Goal: Transaction & Acquisition: Purchase product/service

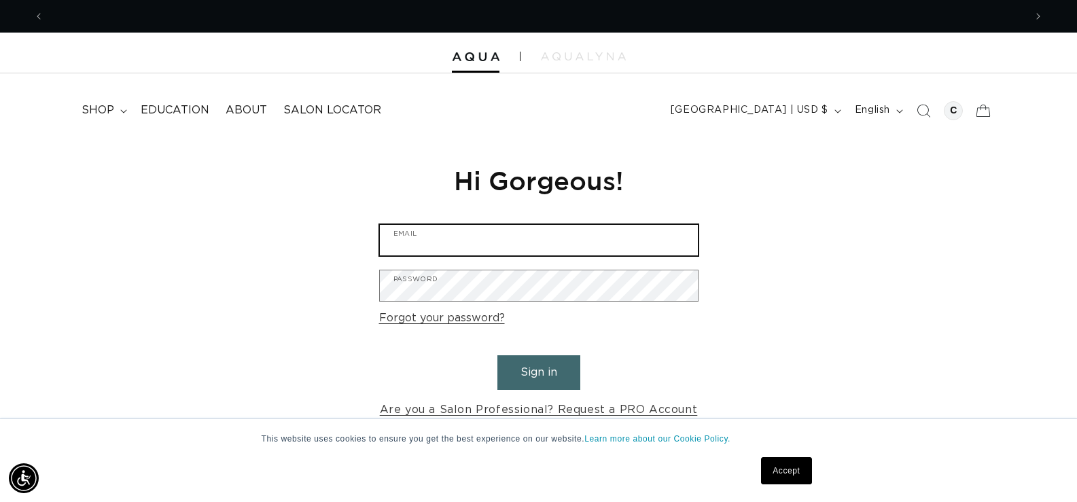
drag, startPoint x: 460, startPoint y: 225, endPoint x: 469, endPoint y: 235, distance: 13.5
click at [460, 228] on input "Email" at bounding box center [539, 240] width 318 height 31
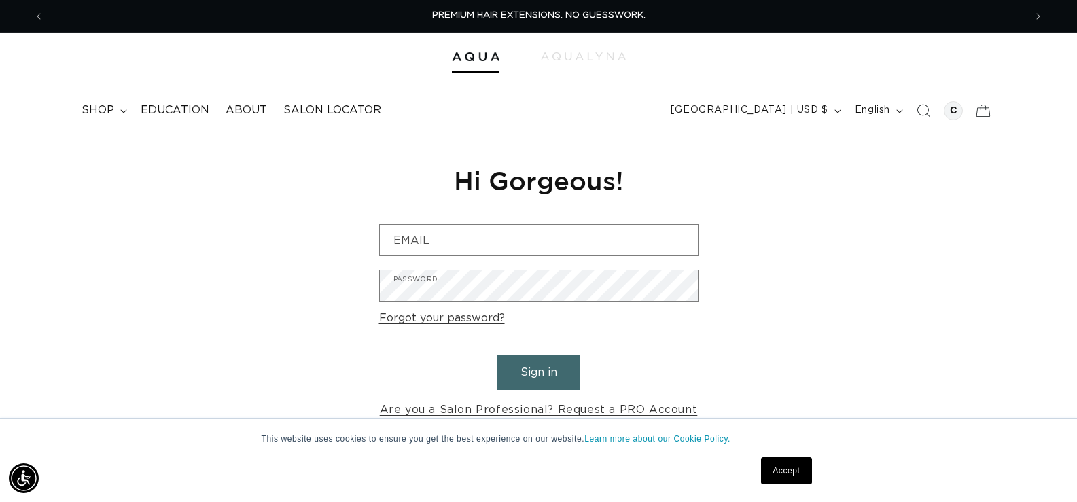
click at [782, 270] on div "Reset your password We will send you an email to reset your password Email Subm…" at bounding box center [538, 291] width 1077 height 305
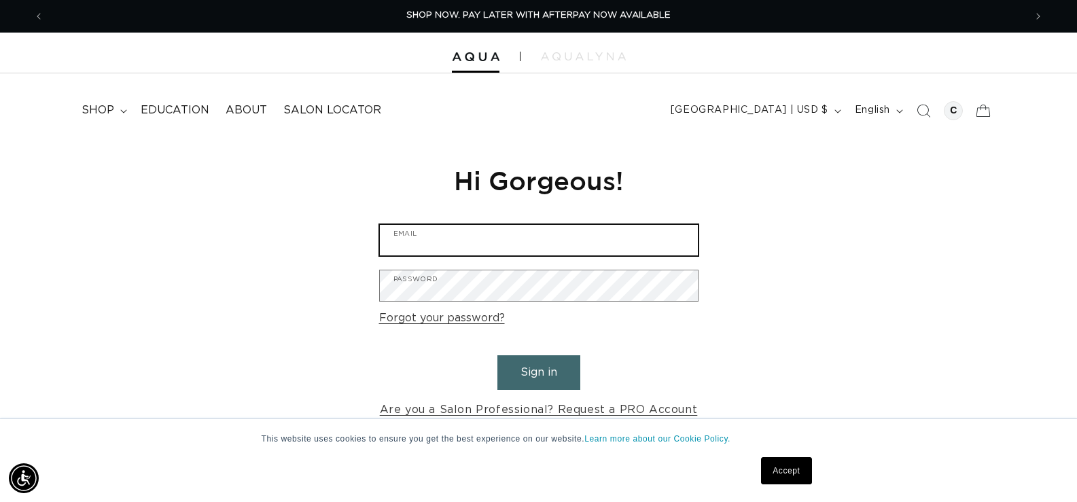
click at [503, 230] on input "Email" at bounding box center [539, 240] width 318 height 31
type input "cpdhairdesigns@gmail.com"
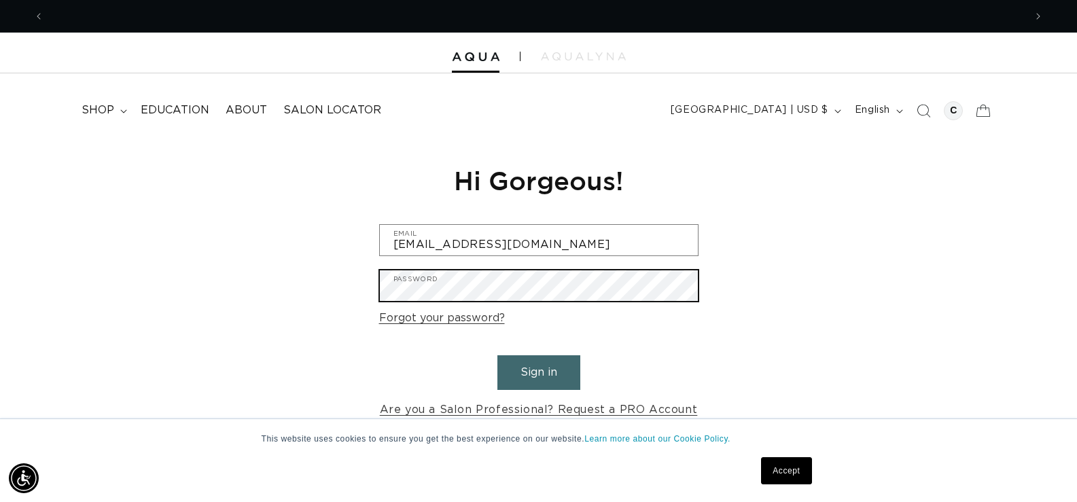
scroll to position [0, 0]
click at [497, 355] on button "Sign in" at bounding box center [538, 372] width 83 height 35
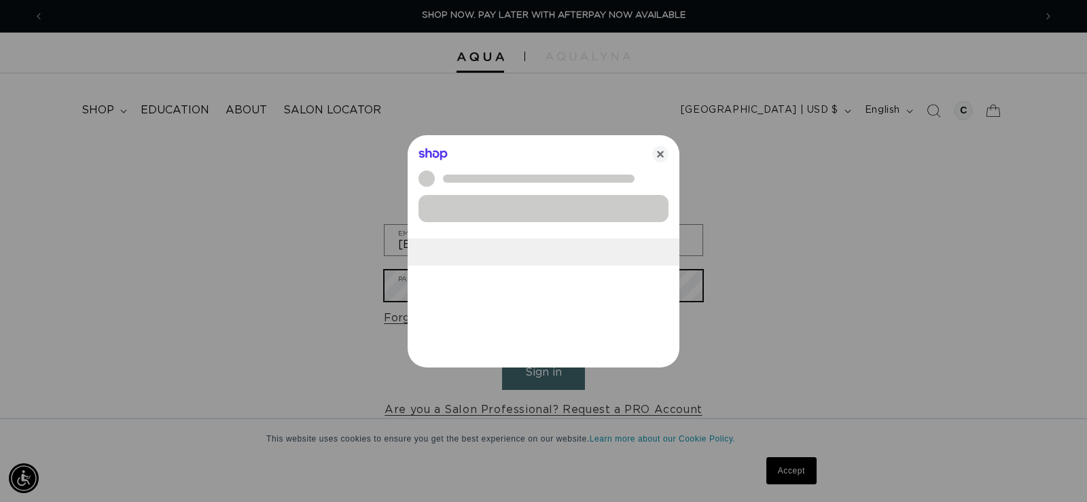
scroll to position [0, 991]
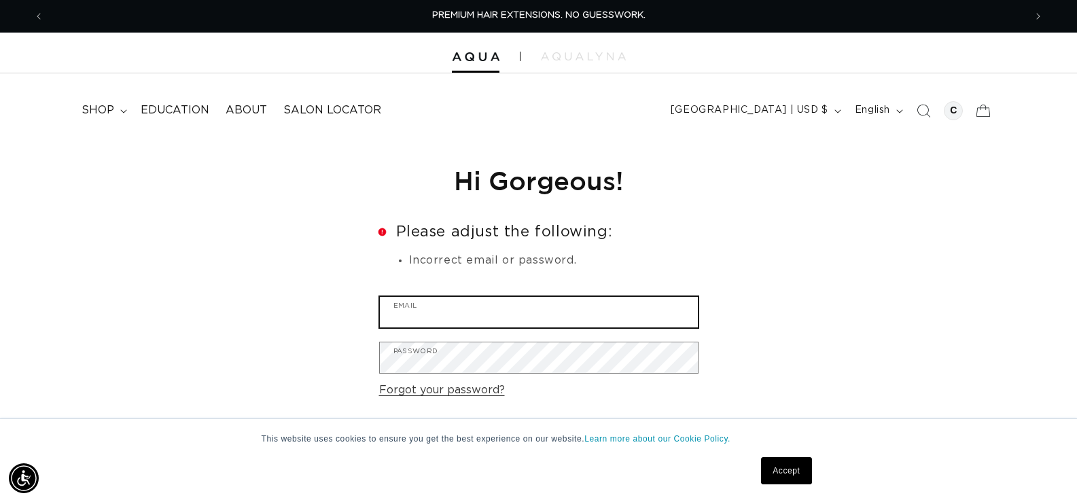
drag, startPoint x: 458, startPoint y: 302, endPoint x: 451, endPoint y: 302, distance: 7.5
click at [458, 302] on input "Email" at bounding box center [539, 312] width 318 height 31
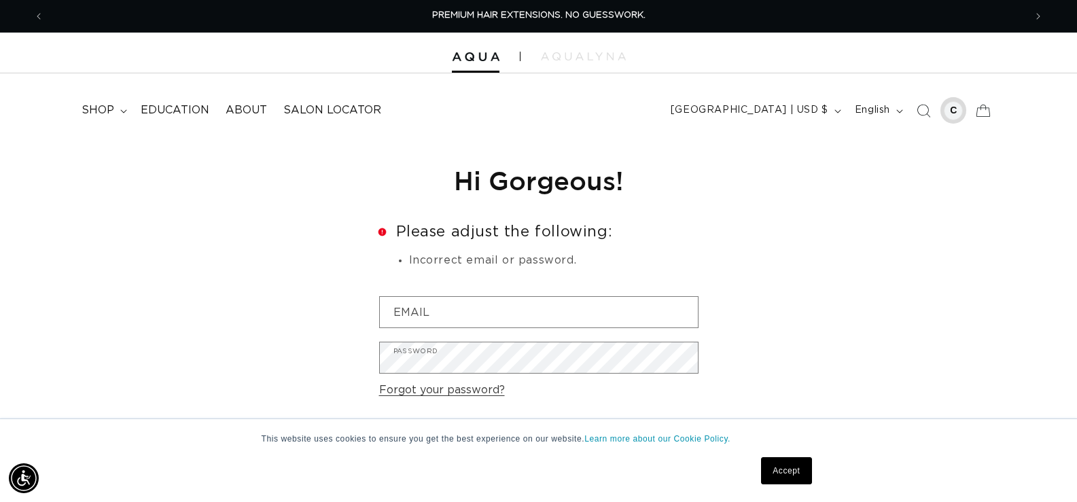
click at [956, 114] on div at bounding box center [953, 110] width 19 height 19
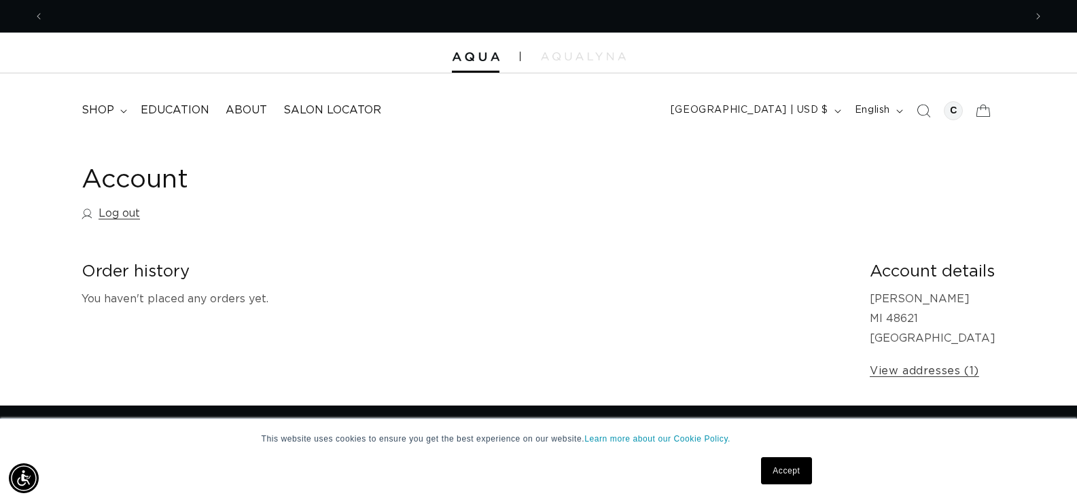
scroll to position [0, 981]
click at [118, 111] on summary "shop" at bounding box center [102, 110] width 59 height 31
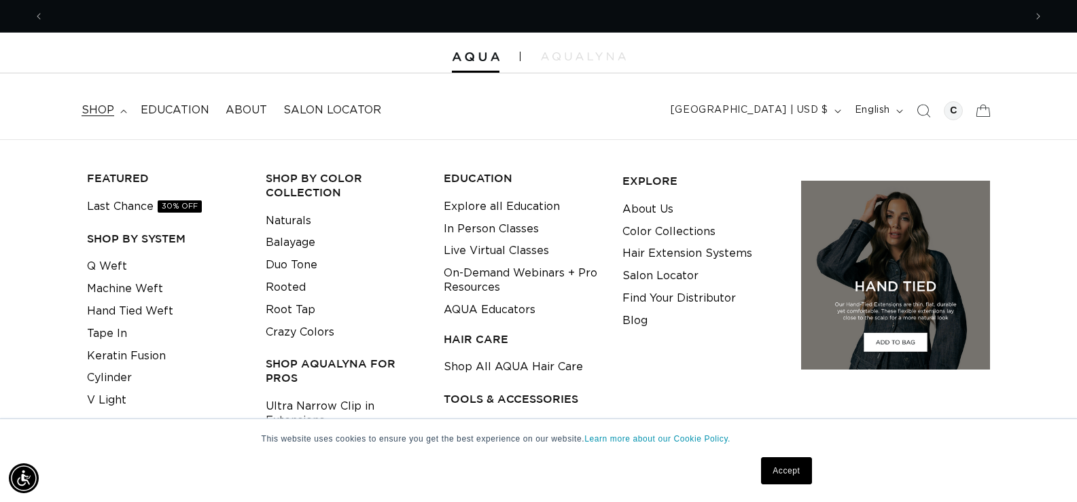
scroll to position [0, 1961]
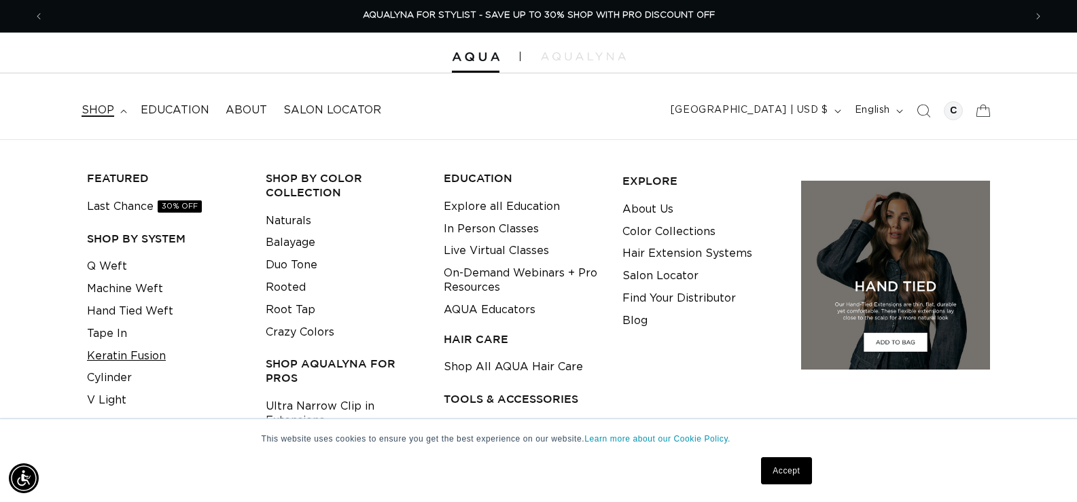
click at [114, 356] on link "Keratin Fusion" at bounding box center [126, 356] width 79 height 22
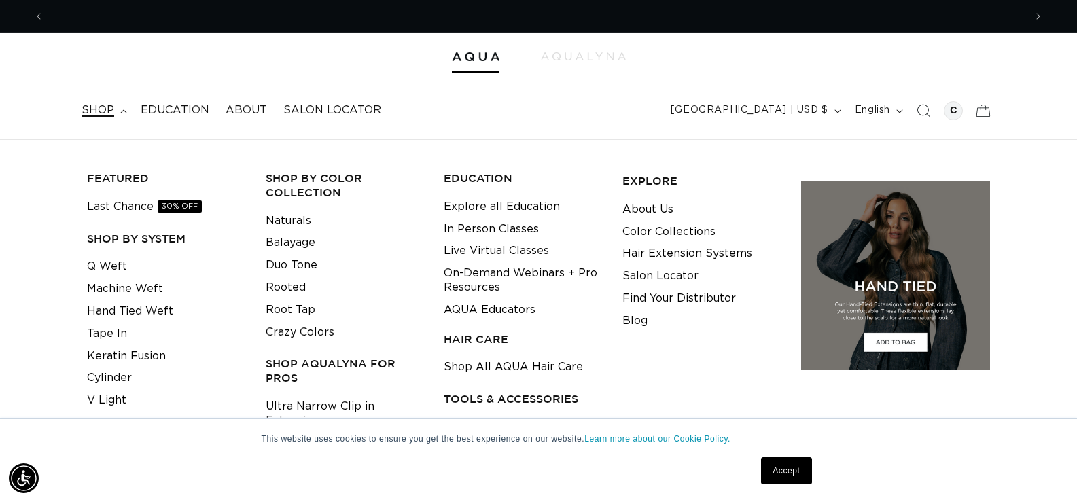
scroll to position [0, 0]
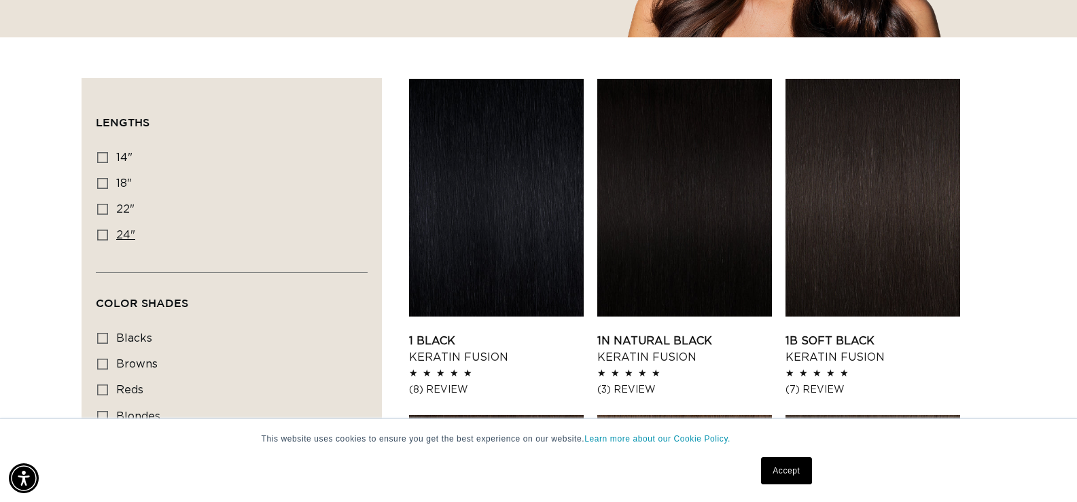
scroll to position [0, 981]
click at [105, 235] on icon at bounding box center [102, 235] width 11 height 11
click at [105, 235] on input "24" 24" (18 products)" at bounding box center [102, 235] width 11 height 11
checkbox input "true"
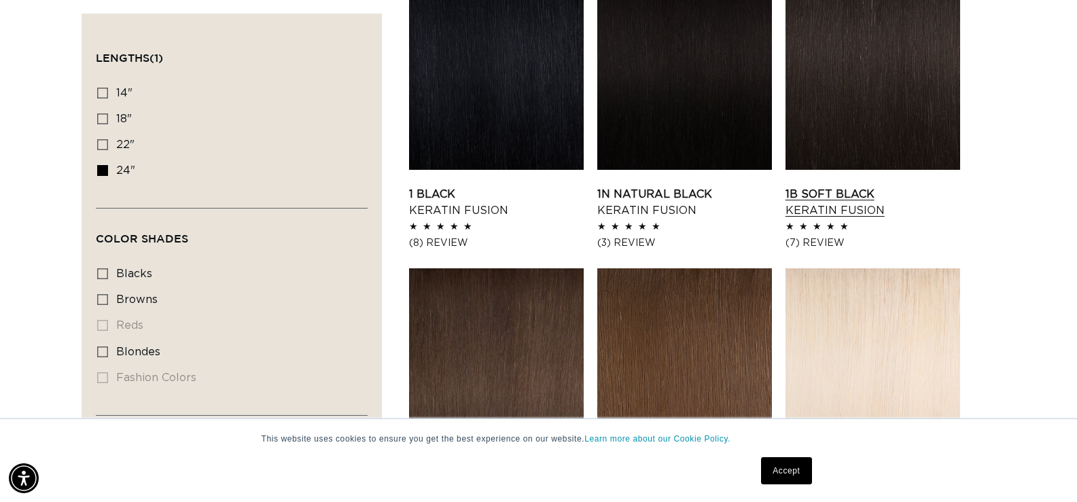
scroll to position [544, 0]
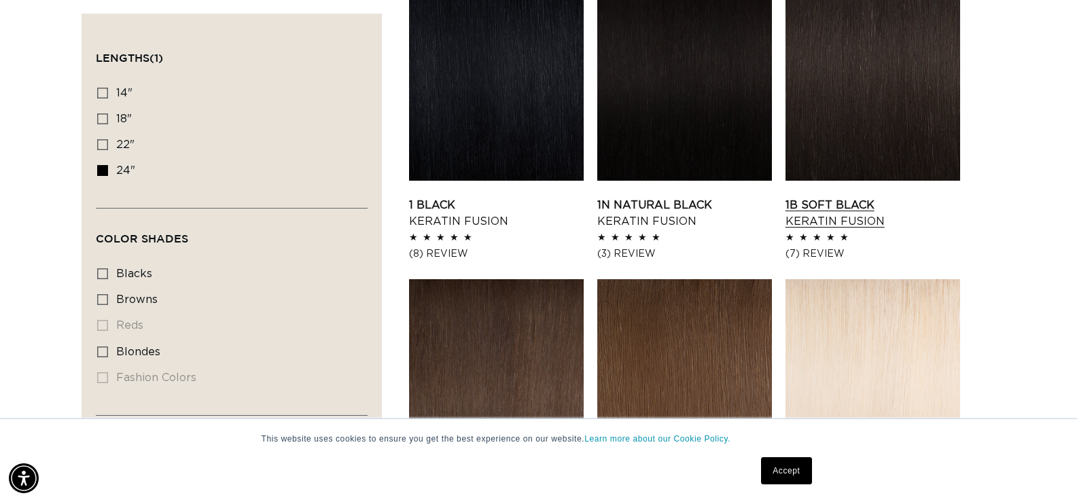
click at [873, 197] on link "1B Soft Black Keratin Fusion" at bounding box center [872, 213] width 175 height 33
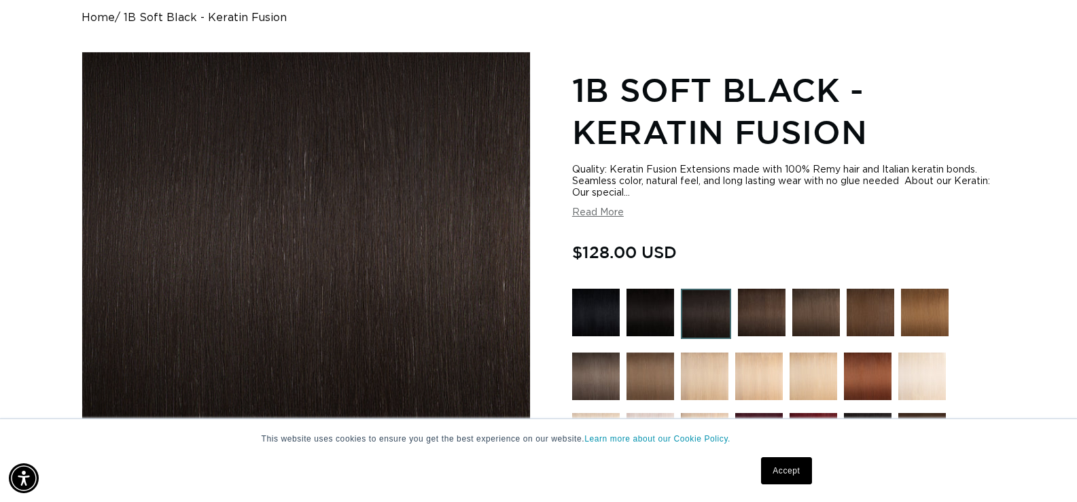
scroll to position [204, 0]
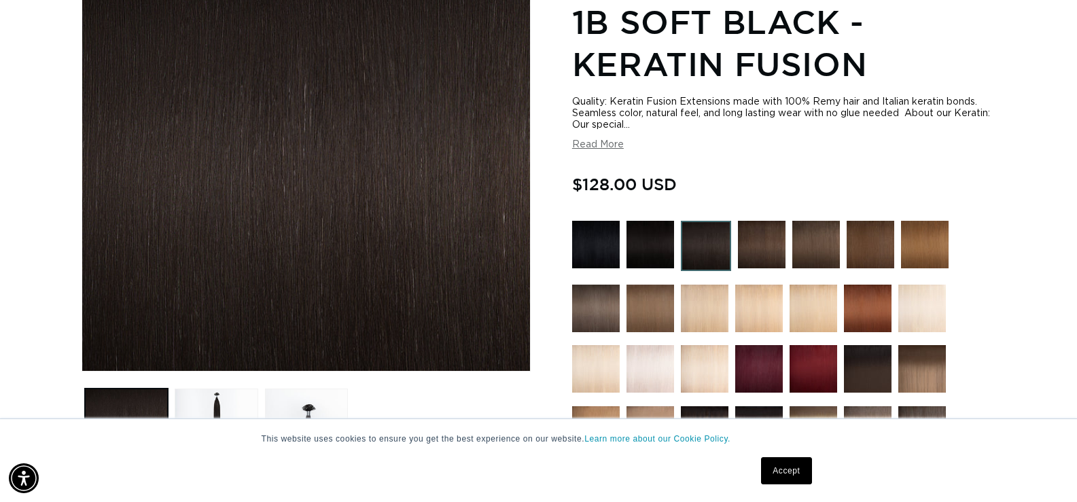
click at [622, 151] on section "1B Soft Black - Keratin Fusion Quality: Keratin Fusion Extensions made with 100…" at bounding box center [783, 487] width 423 height 981
click at [610, 145] on button "Read More" at bounding box center [598, 145] width 52 height 12
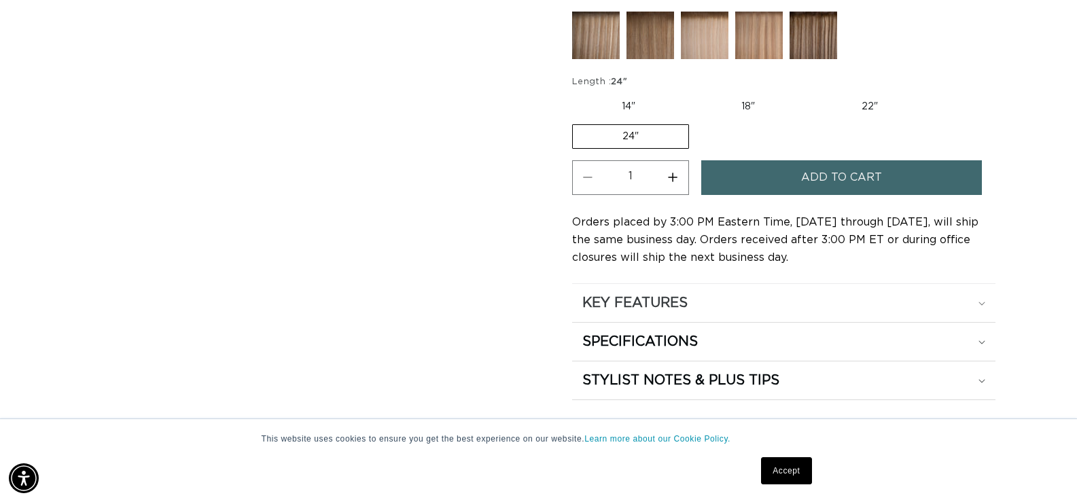
scroll to position [0, 981]
click at [677, 345] on h2 "SPECIFICATIONS" at bounding box center [640, 342] width 116 height 18
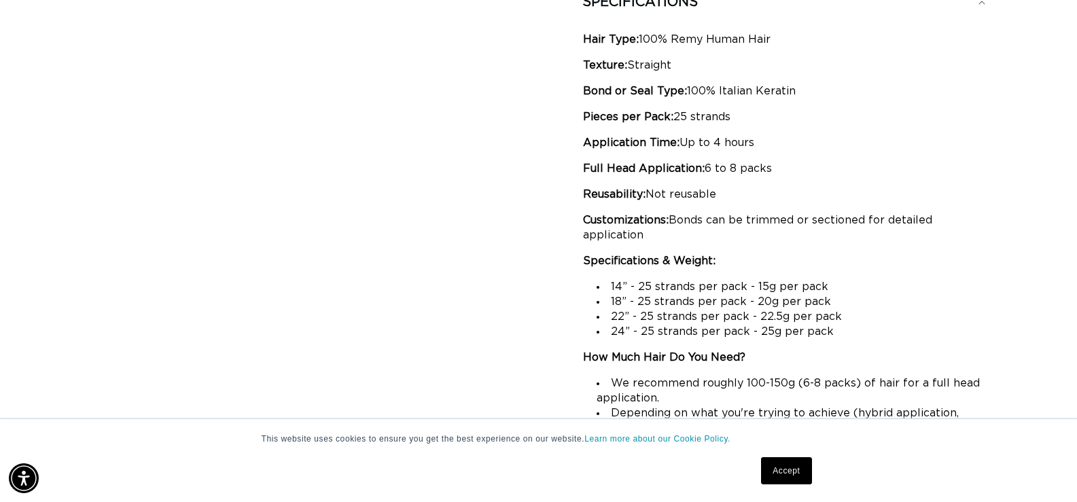
scroll to position [0, 0]
click at [792, 478] on link "Accept" at bounding box center [786, 470] width 50 height 27
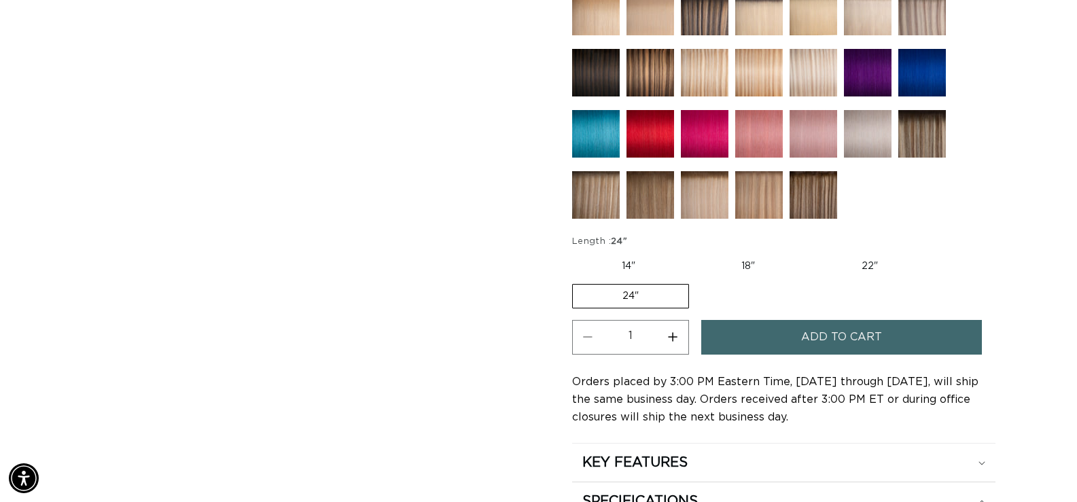
scroll to position [883, 0]
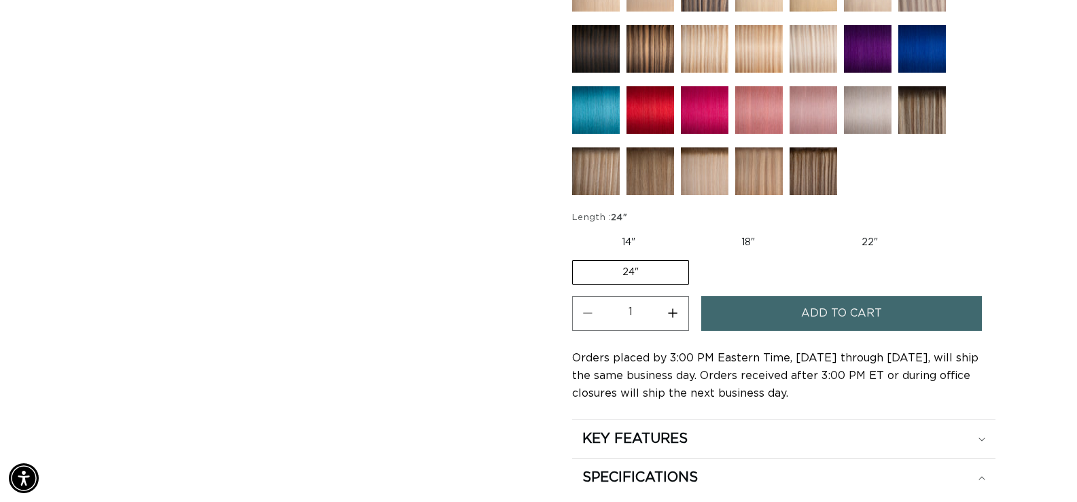
click at [667, 315] on button "Increase quantity for 1B Soft Black - Keratin Fusion" at bounding box center [673, 313] width 31 height 35
click at [671, 315] on button "Increase quantity for 1B Soft Black - Keratin Fusion" at bounding box center [673, 313] width 31 height 35
type input "3"
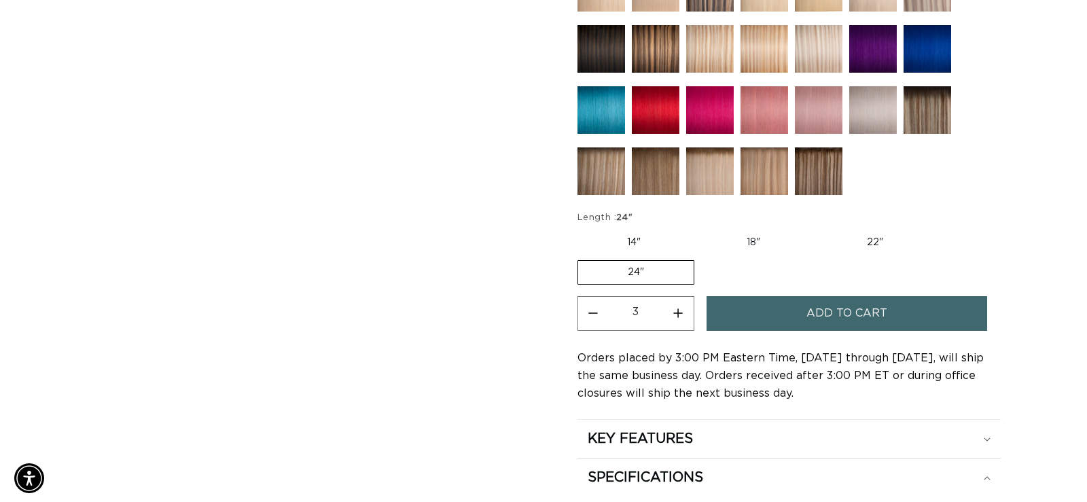
scroll to position [0, 1961]
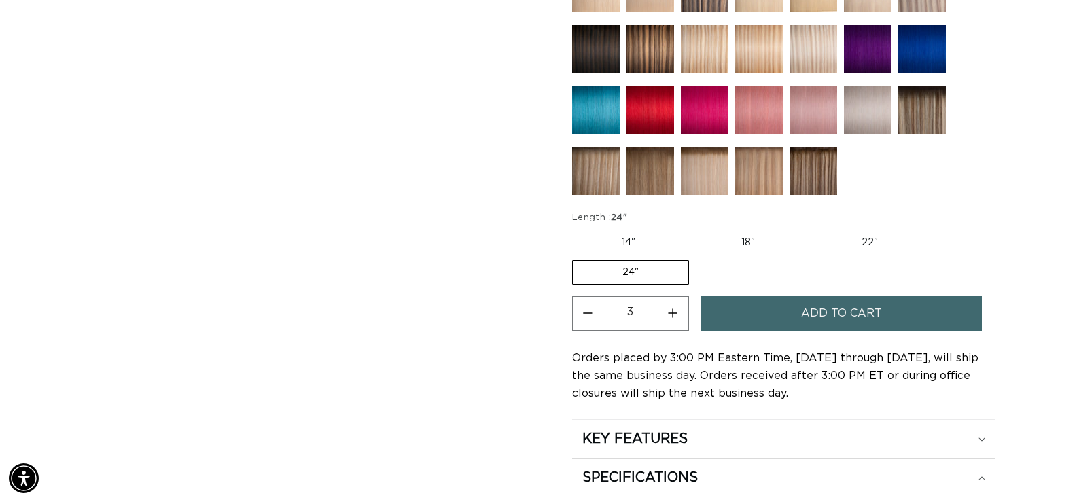
click at [885, 316] on button "Add to cart" at bounding box center [841, 313] width 281 height 35
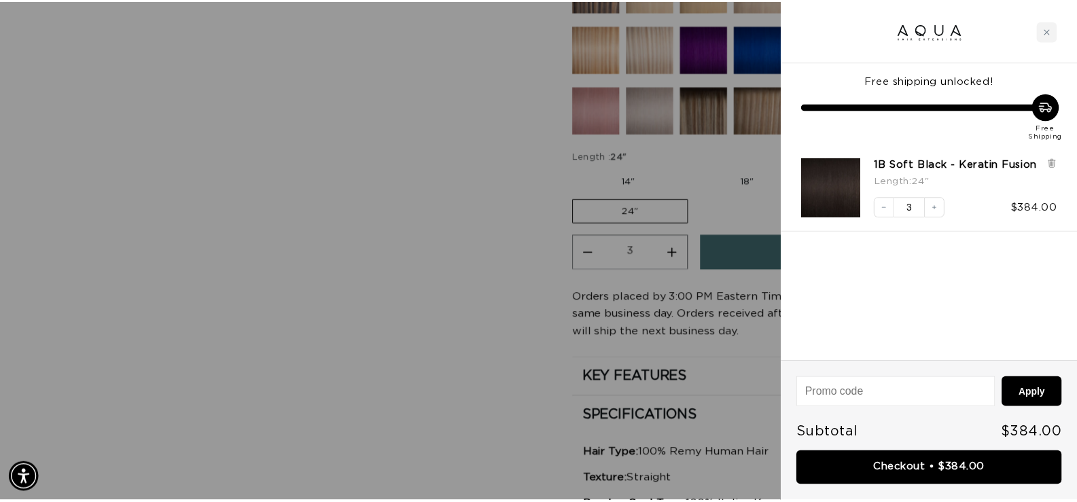
scroll to position [0, 0]
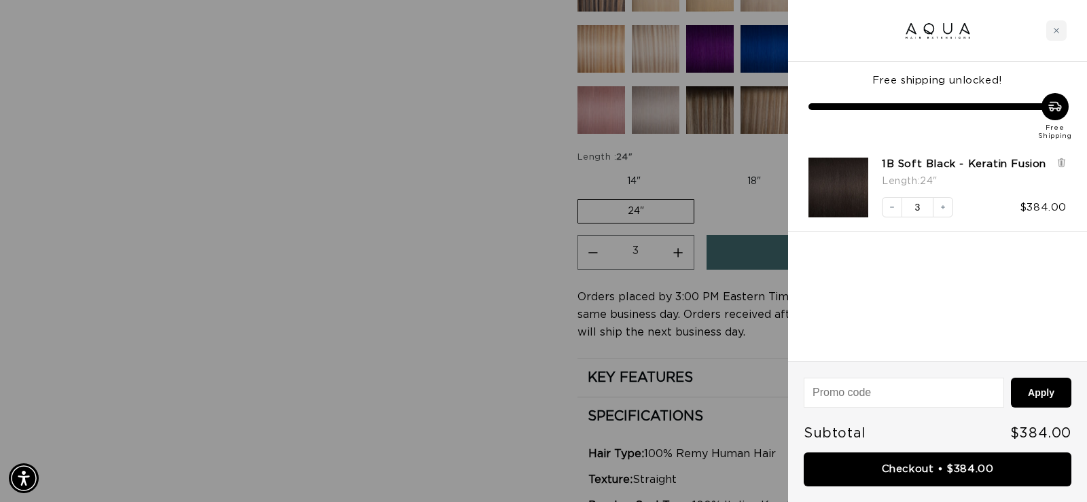
click at [384, 172] on div at bounding box center [543, 251] width 1087 height 502
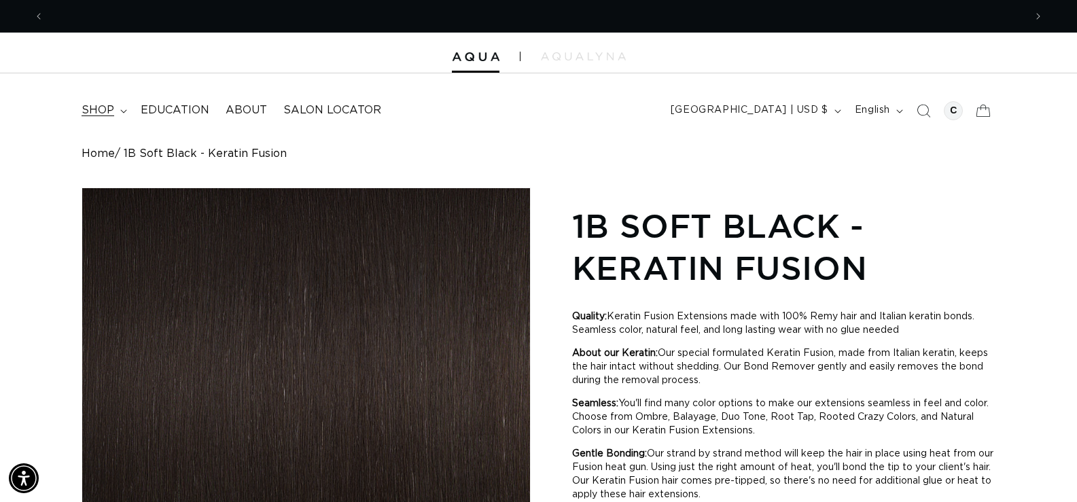
scroll to position [0, 1961]
click at [113, 108] on span "shop" at bounding box center [98, 110] width 33 height 14
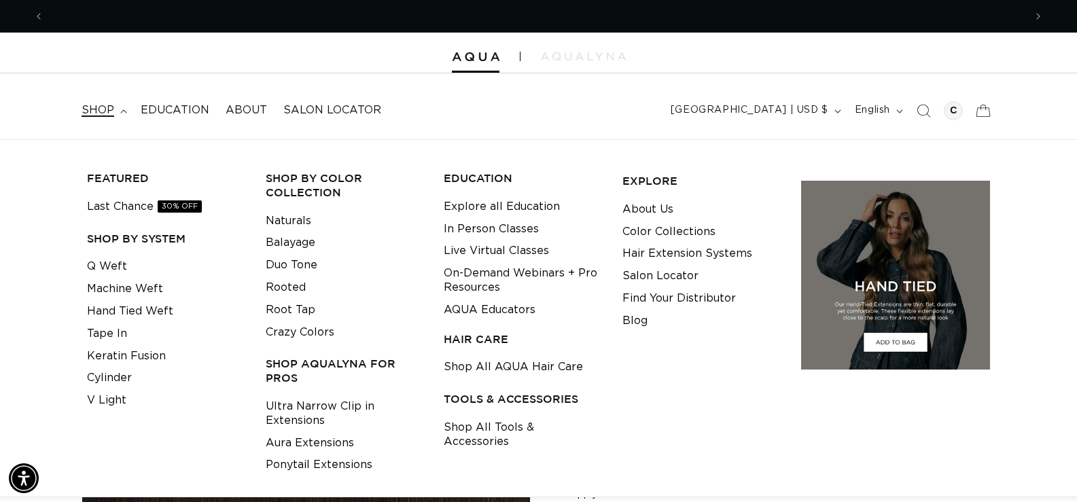
scroll to position [0, 0]
click at [109, 267] on link "Q Weft" at bounding box center [107, 266] width 40 height 22
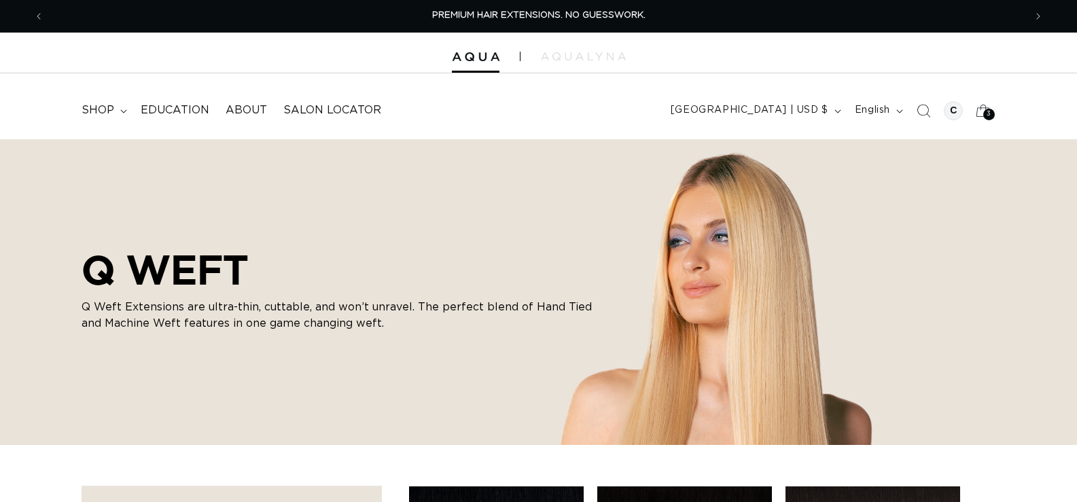
checkbox input "true"
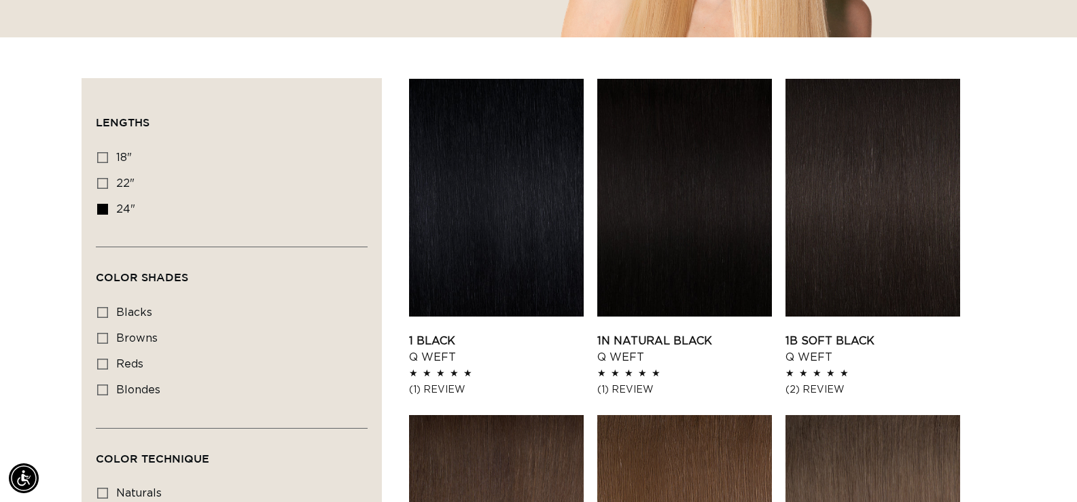
scroll to position [408, 0]
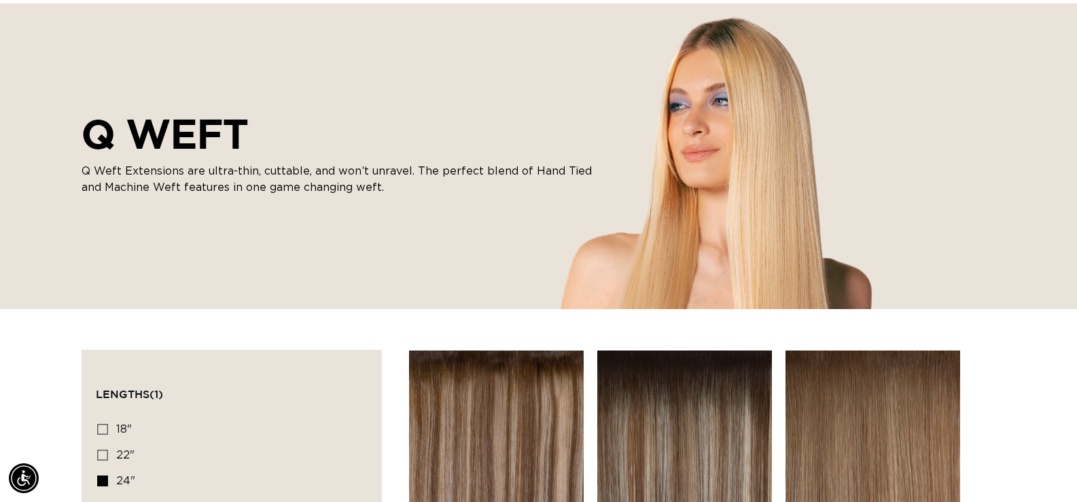
scroll to position [0, 1961]
